Goal: Check status

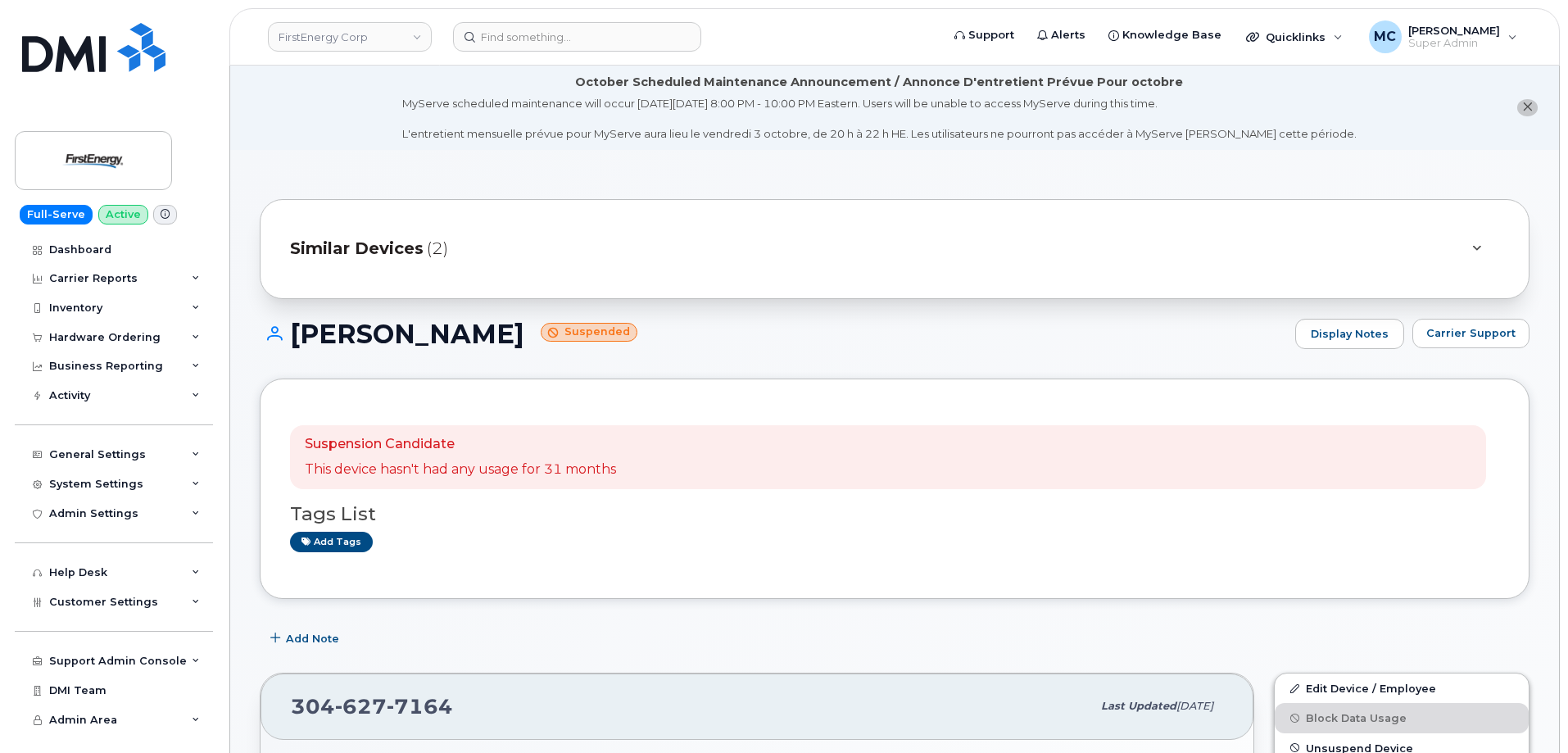
scroll to position [284, 0]
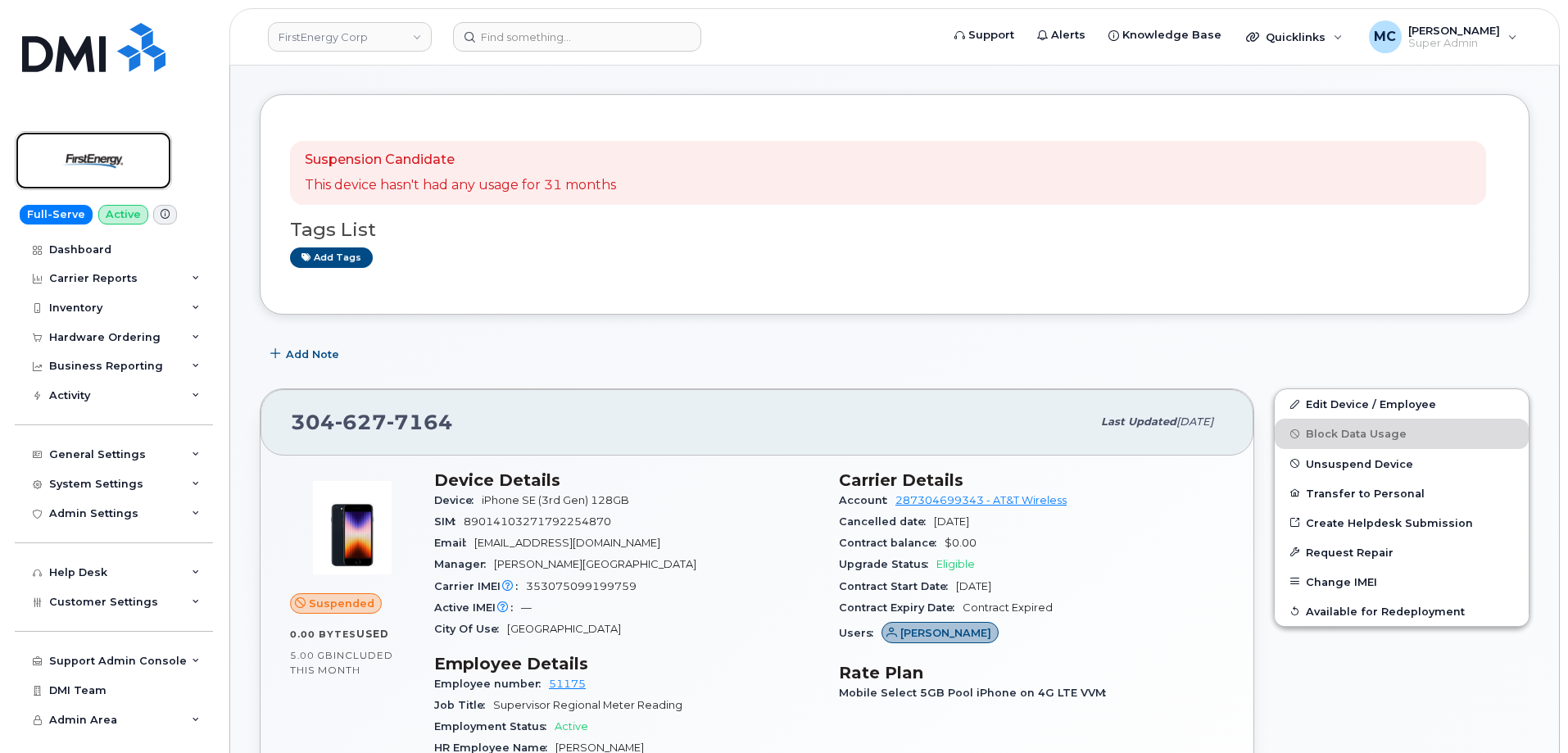
drag, startPoint x: 79, startPoint y: 163, endPoint x: 328, endPoint y: 320, distance: 294.4
click at [79, 163] on img at bounding box center [93, 160] width 127 height 48
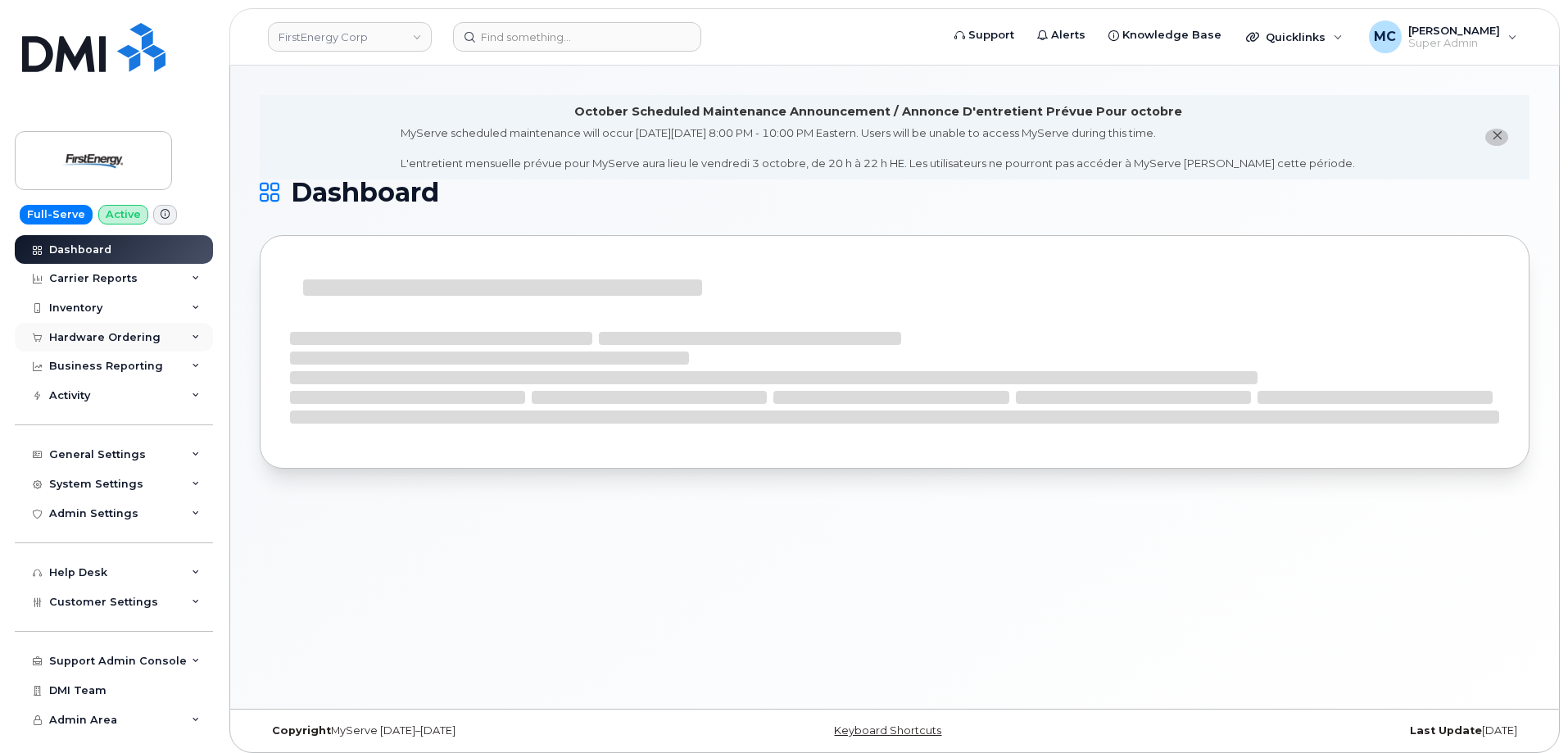
click at [80, 342] on div "Hardware Ordering" at bounding box center [105, 338] width 111 height 13
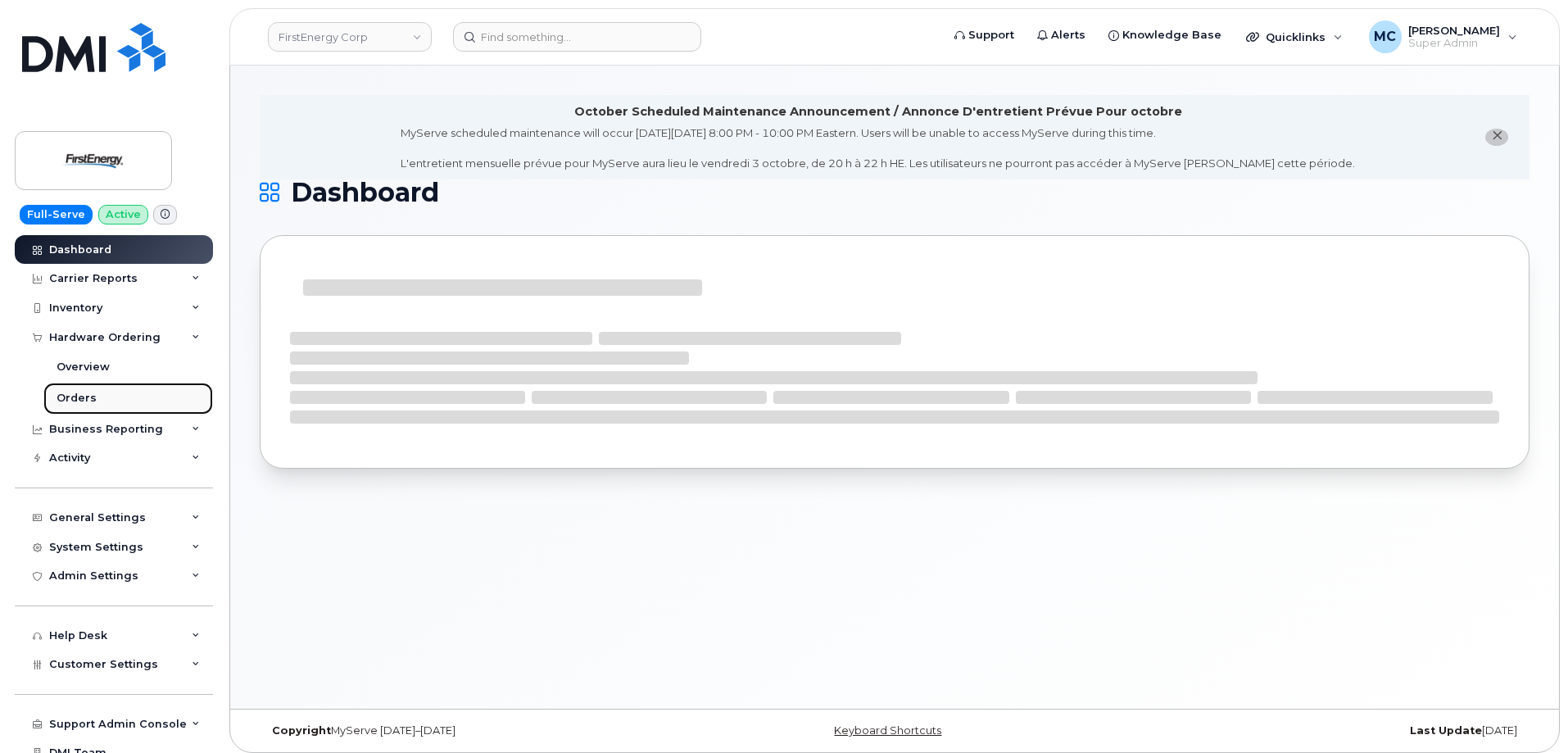
click at [78, 397] on div "Orders" at bounding box center [76, 398] width 40 height 15
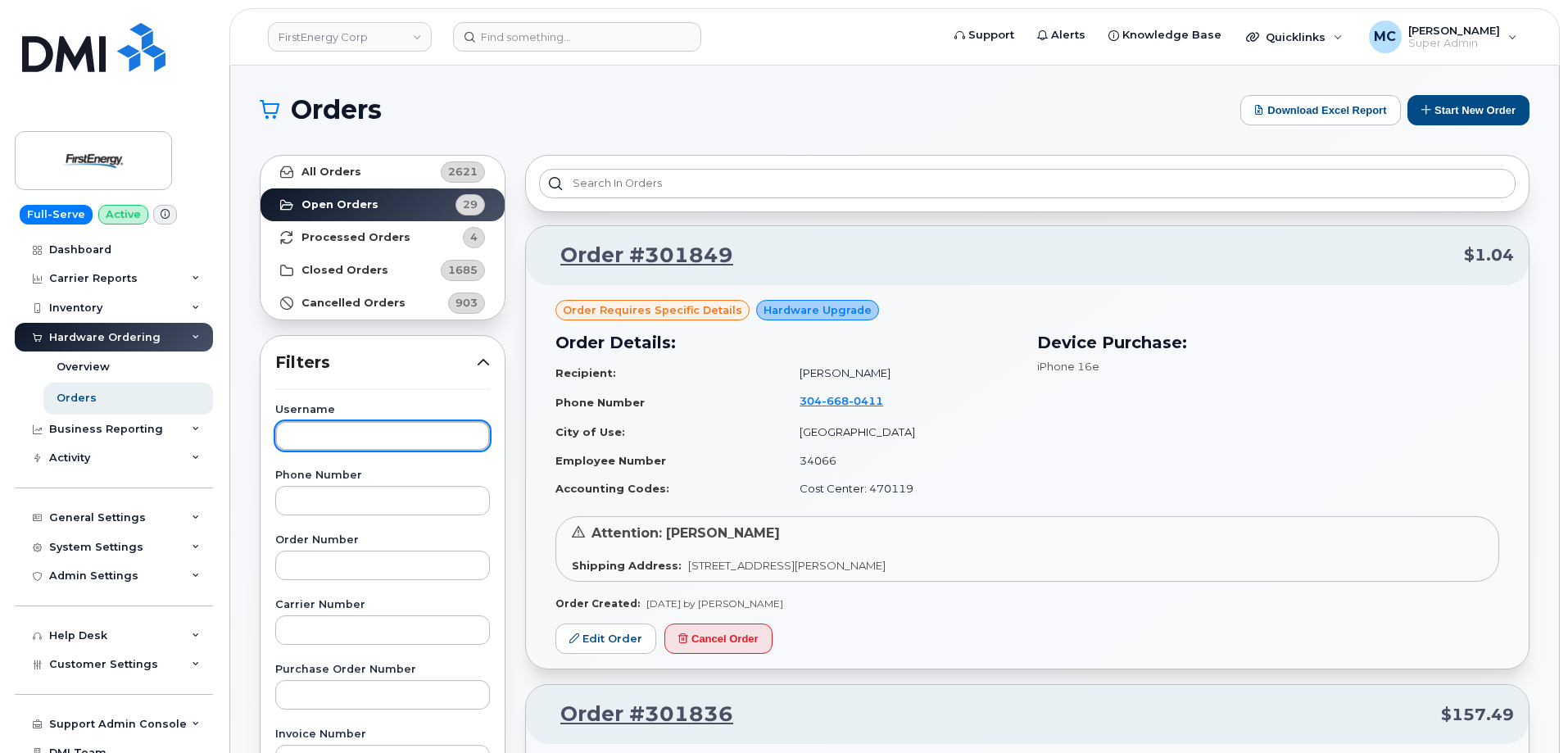
click at [334, 433] on input "text" at bounding box center [382, 435] width 215 height 29
paste input "[PERSON_NAME]"
type input "[PERSON_NAME]"
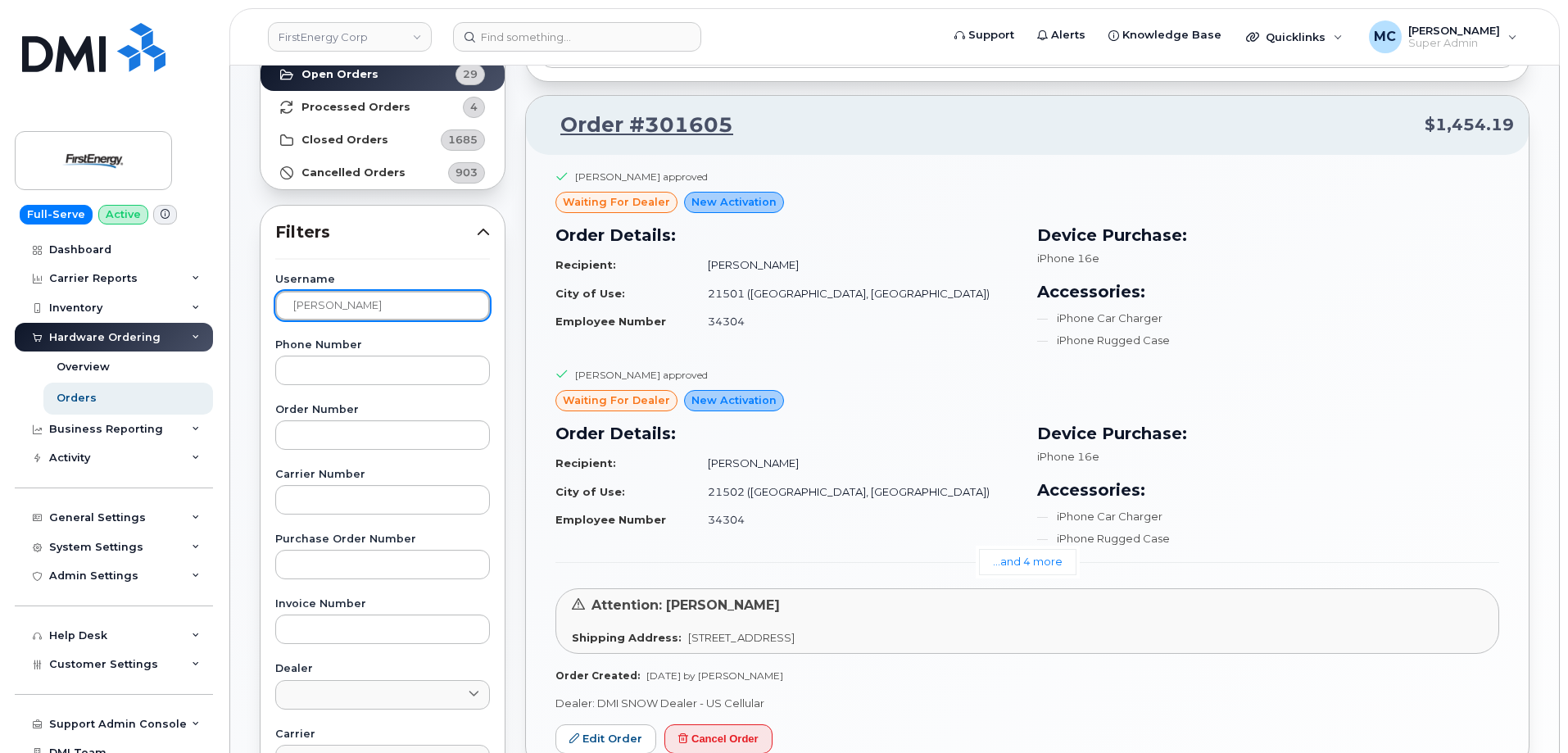
scroll to position [127, 0]
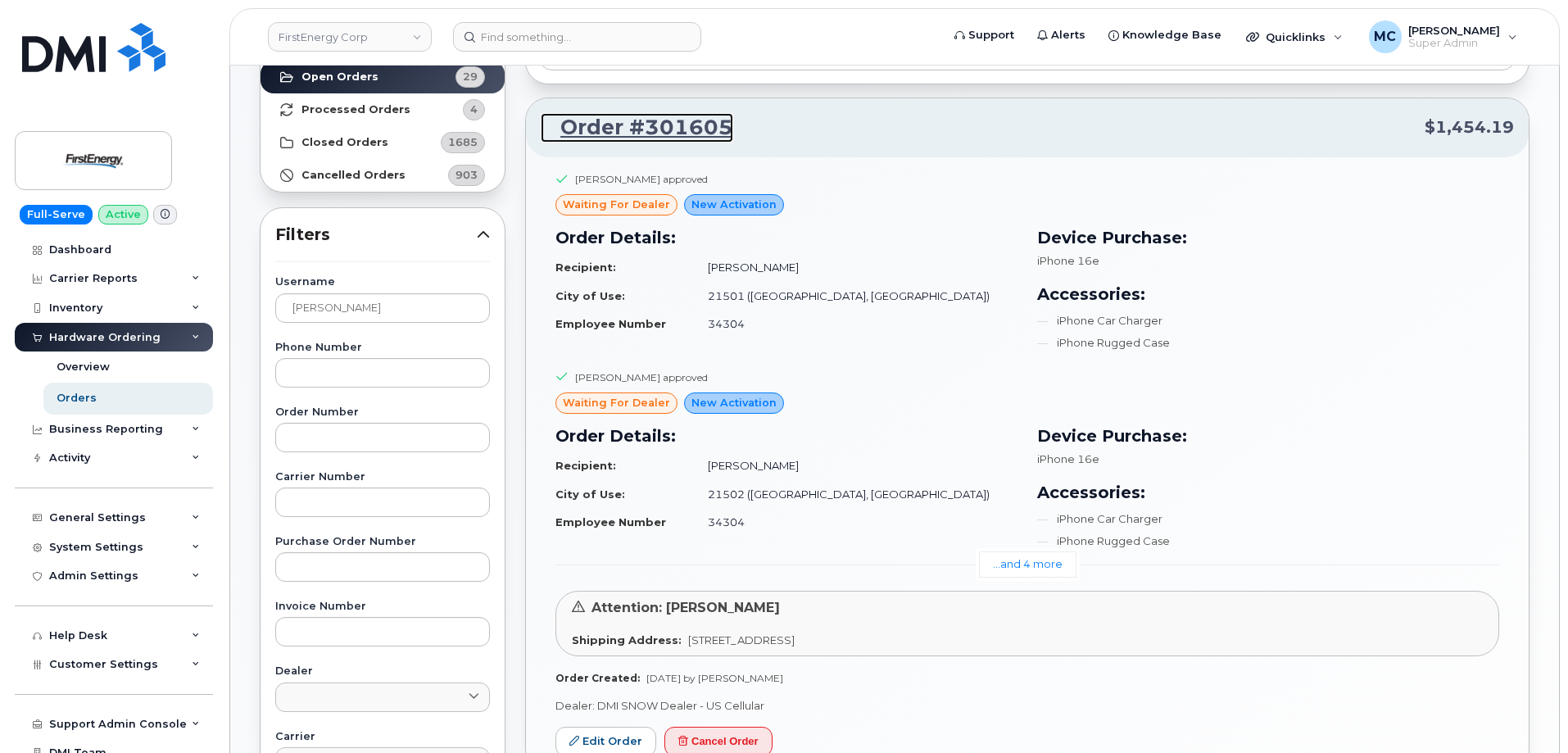
click at [692, 129] on link "Order #301605" at bounding box center [637, 127] width 193 height 29
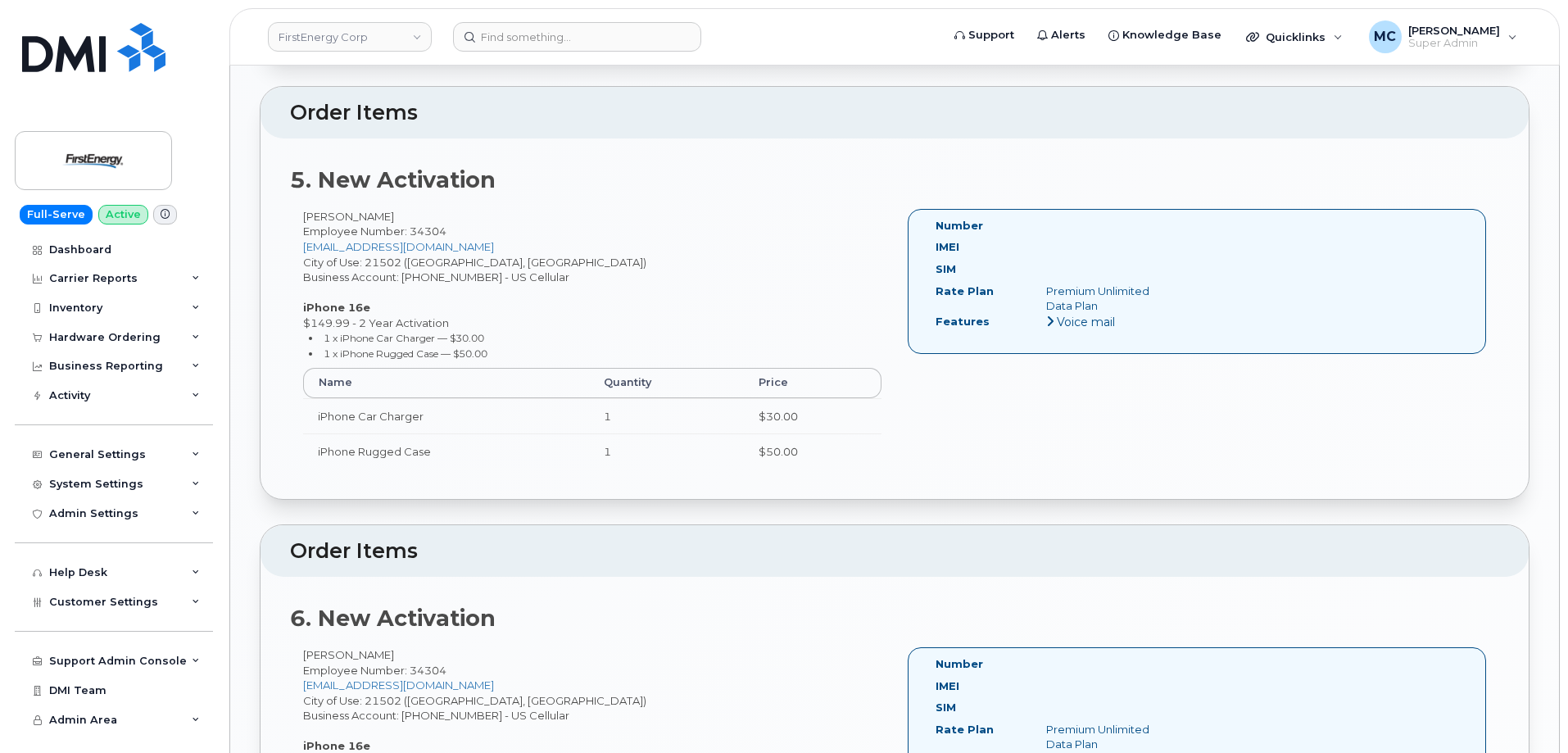
scroll to position [2258, 0]
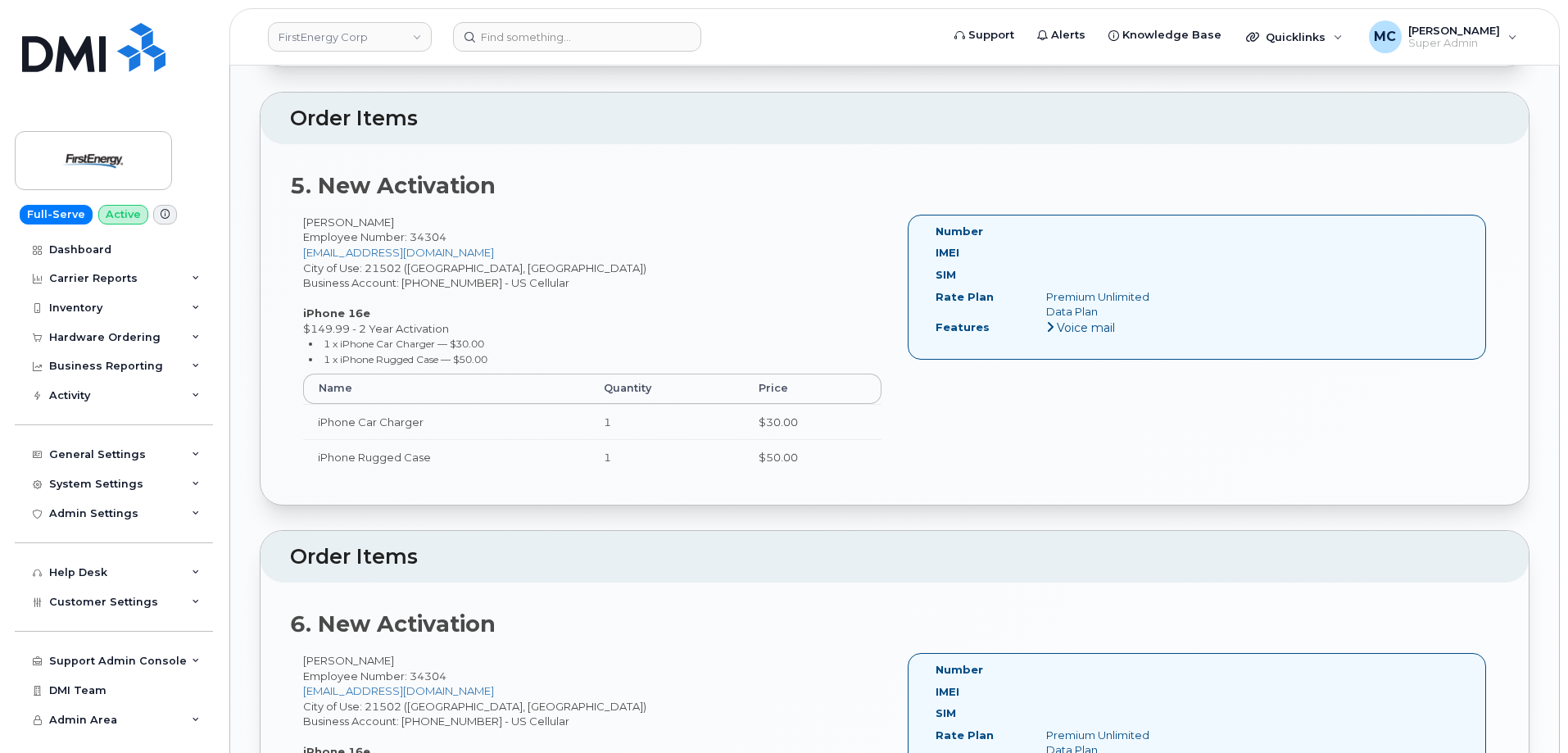
click at [860, 120] on h2 "Order Items" at bounding box center [894, 118] width 1209 height 23
drag, startPoint x: 120, startPoint y: 166, endPoint x: 159, endPoint y: 303, distance: 142.4
click at [120, 166] on img at bounding box center [93, 160] width 127 height 48
